Goal: Information Seeking & Learning: Check status

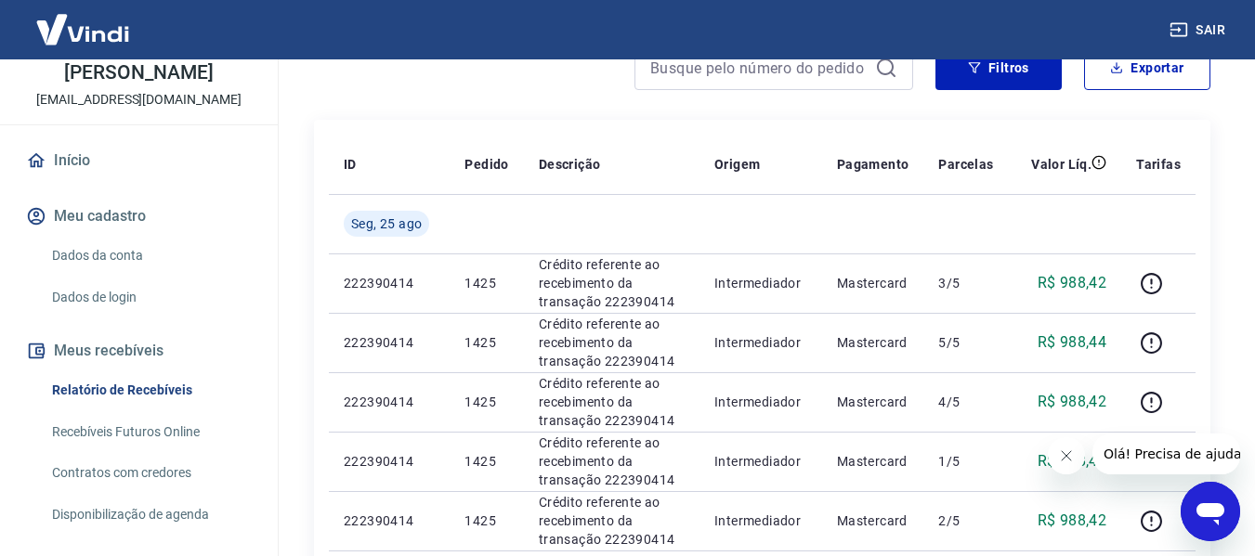
scroll to position [181, 0]
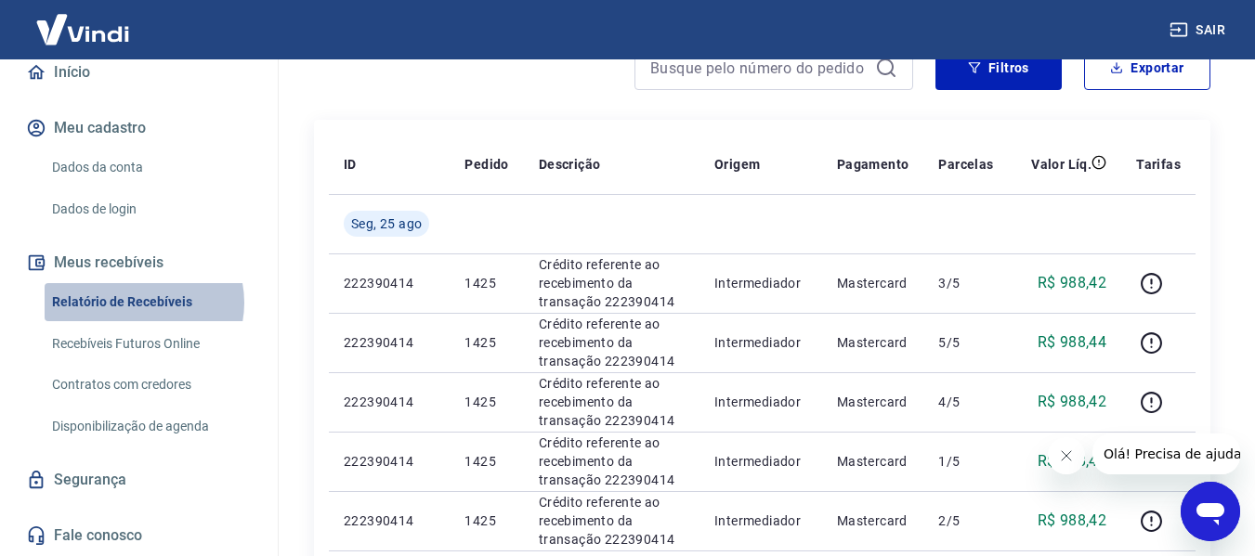
click at [137, 303] on link "Relatório de Recebíveis" at bounding box center [150, 302] width 211 height 38
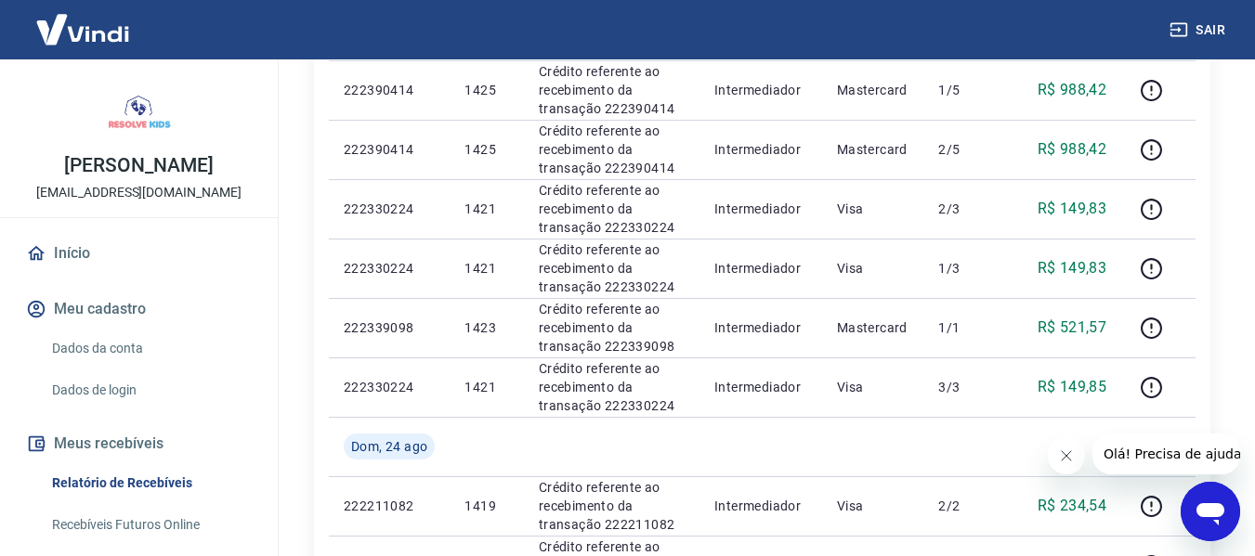
click at [69, 250] on link "Início" at bounding box center [138, 253] width 233 height 41
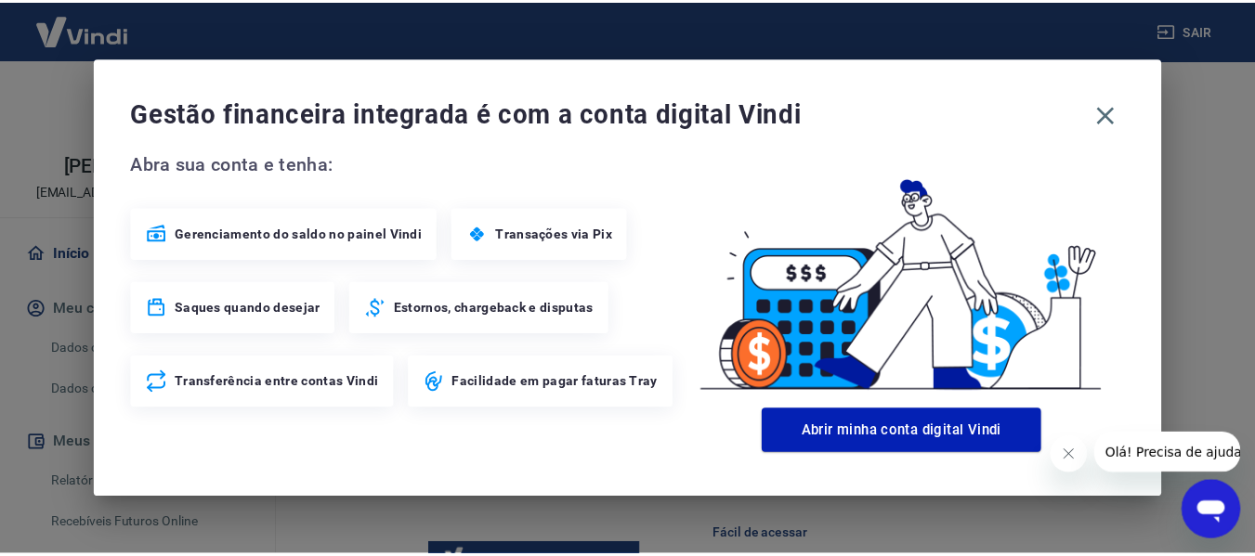
scroll to position [573, 0]
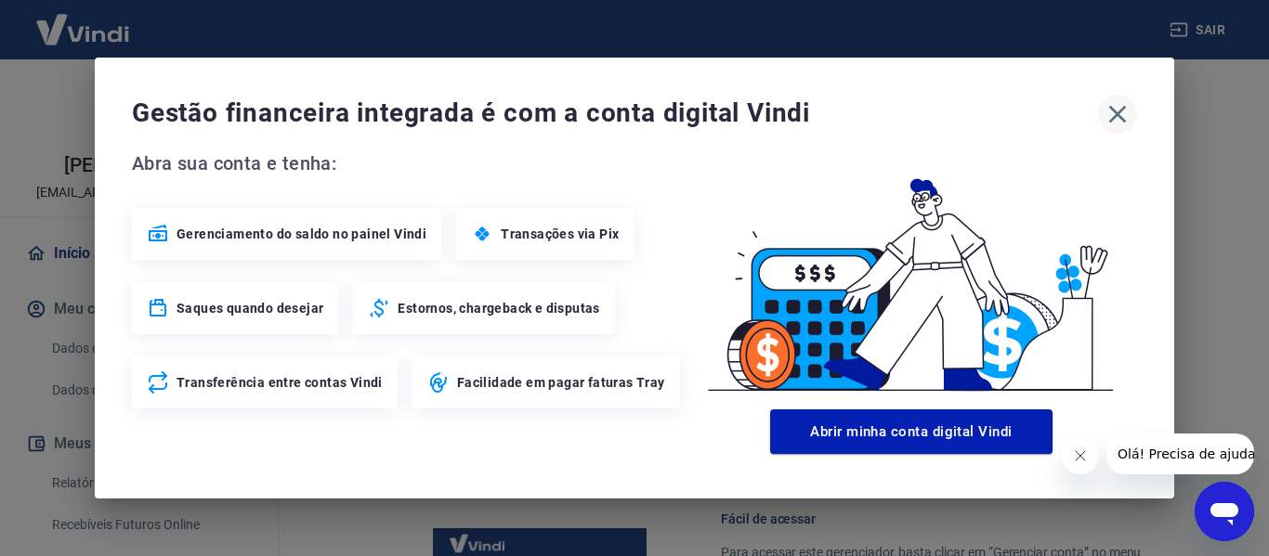
click at [1123, 111] on icon "button" at bounding box center [1118, 114] width 30 height 30
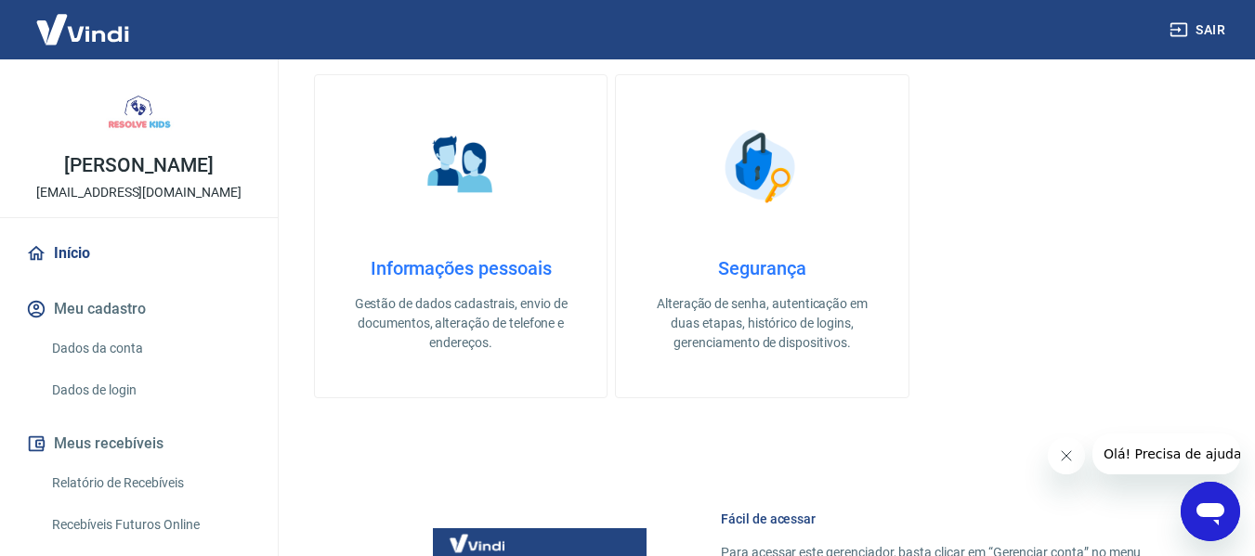
click at [121, 30] on img at bounding box center [82, 29] width 121 height 57
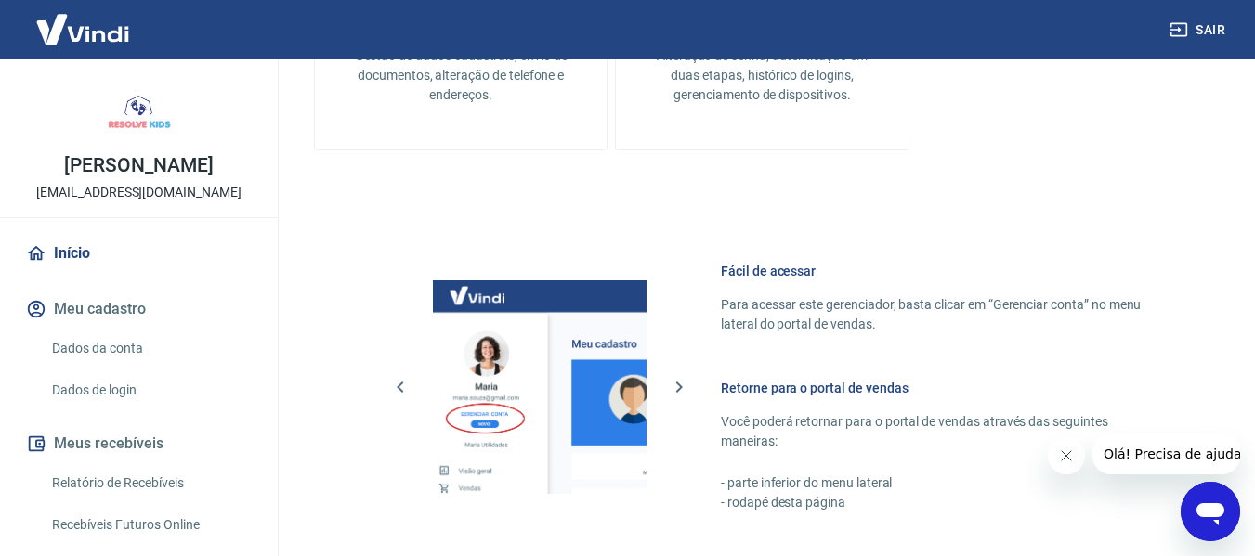
scroll to position [789, 0]
